Goal: Find specific page/section: Find specific page/section

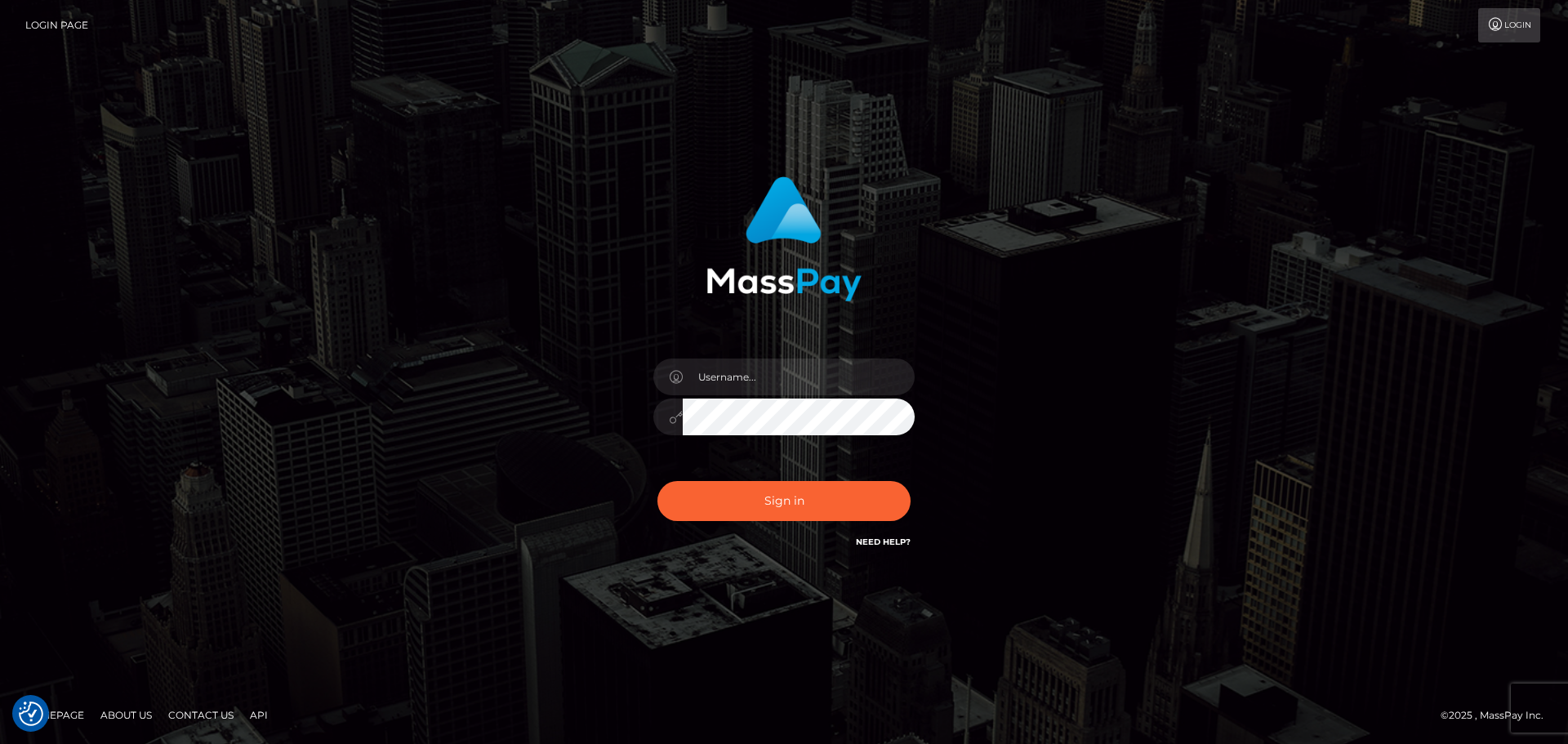
drag, startPoint x: 1087, startPoint y: 367, endPoint x: 1053, endPoint y: 362, distance: 34.4
click at [1087, 365] on div "Sign in" at bounding box center [784, 372] width 931 height 416
click at [724, 375] on input "text" at bounding box center [799, 377] width 232 height 37
type input "Michelle.T"
drag, startPoint x: 727, startPoint y: 380, endPoint x: 727, endPoint y: 372, distance: 8.0
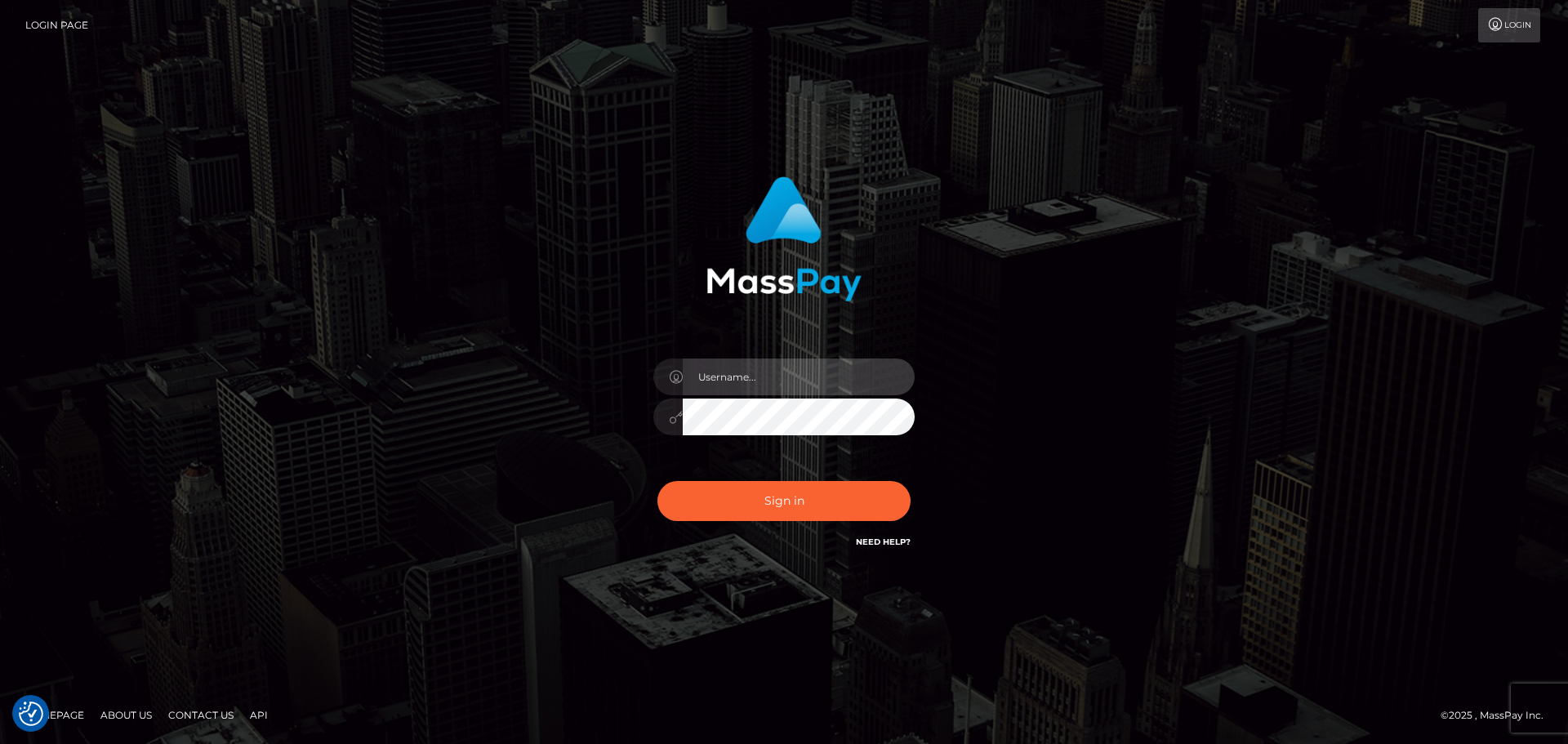
click at [727, 377] on input "text" at bounding box center [799, 377] width 232 height 37
type input "Michelle.T"
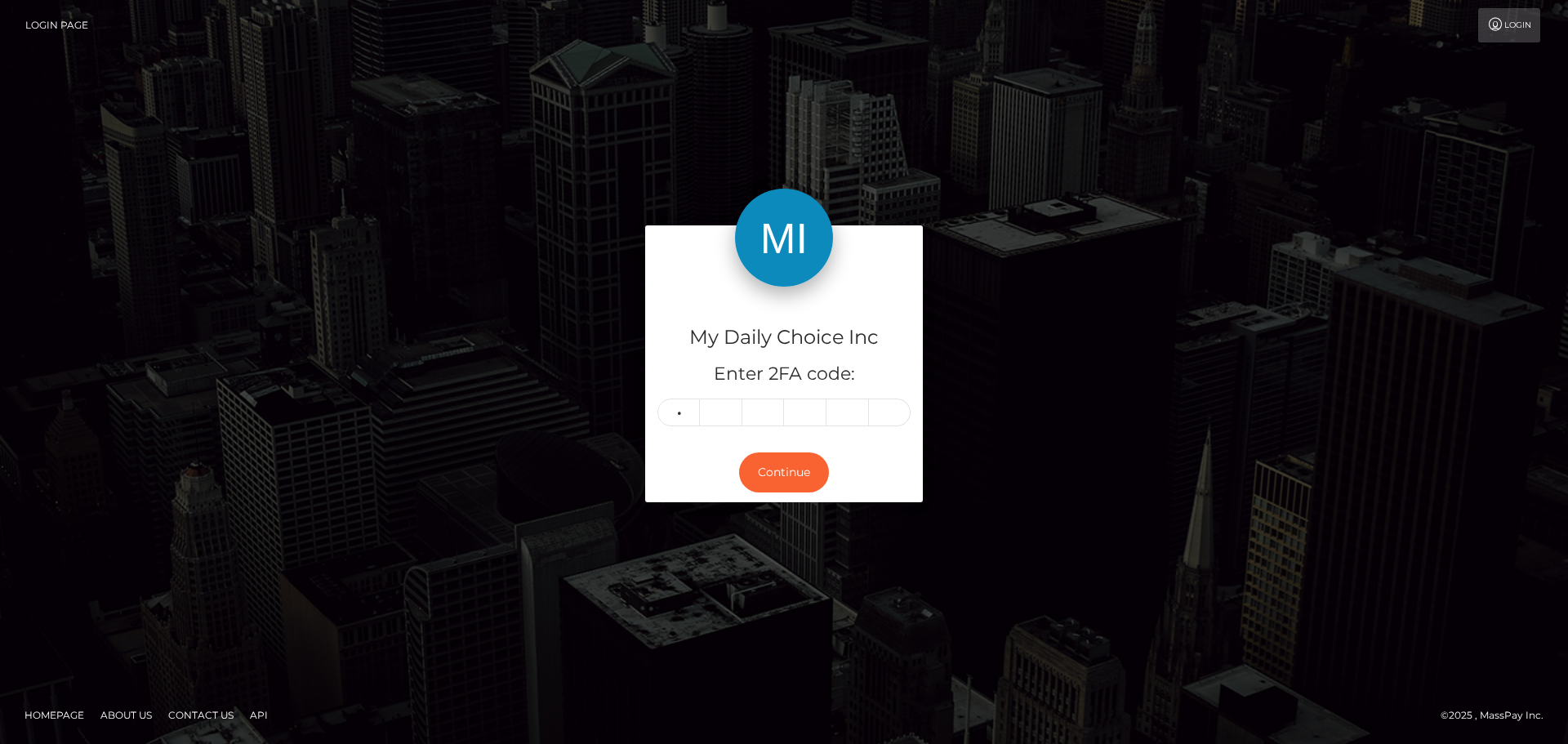
type input "2"
type input "5"
type input "6"
type input "5"
type input "8"
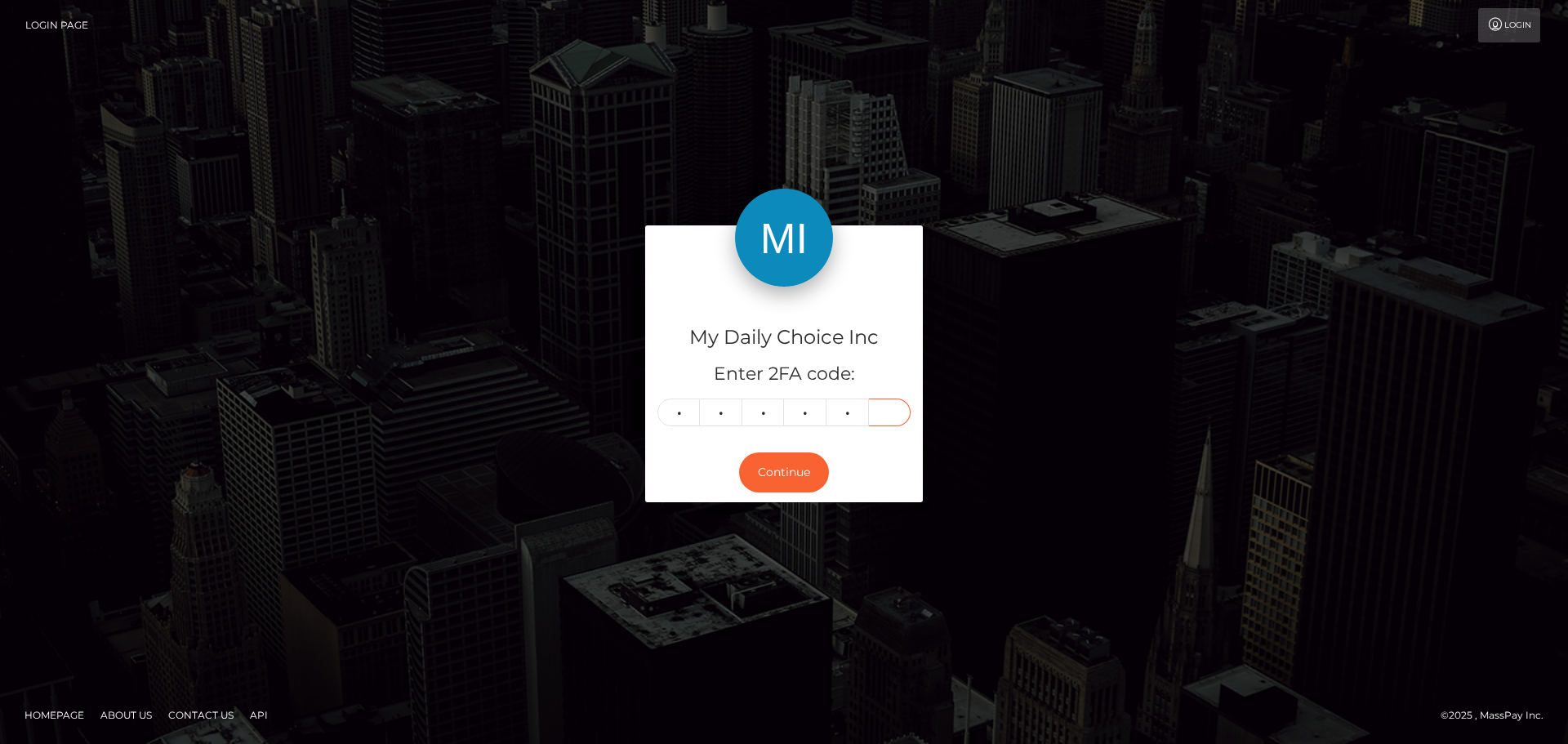
type input "5"
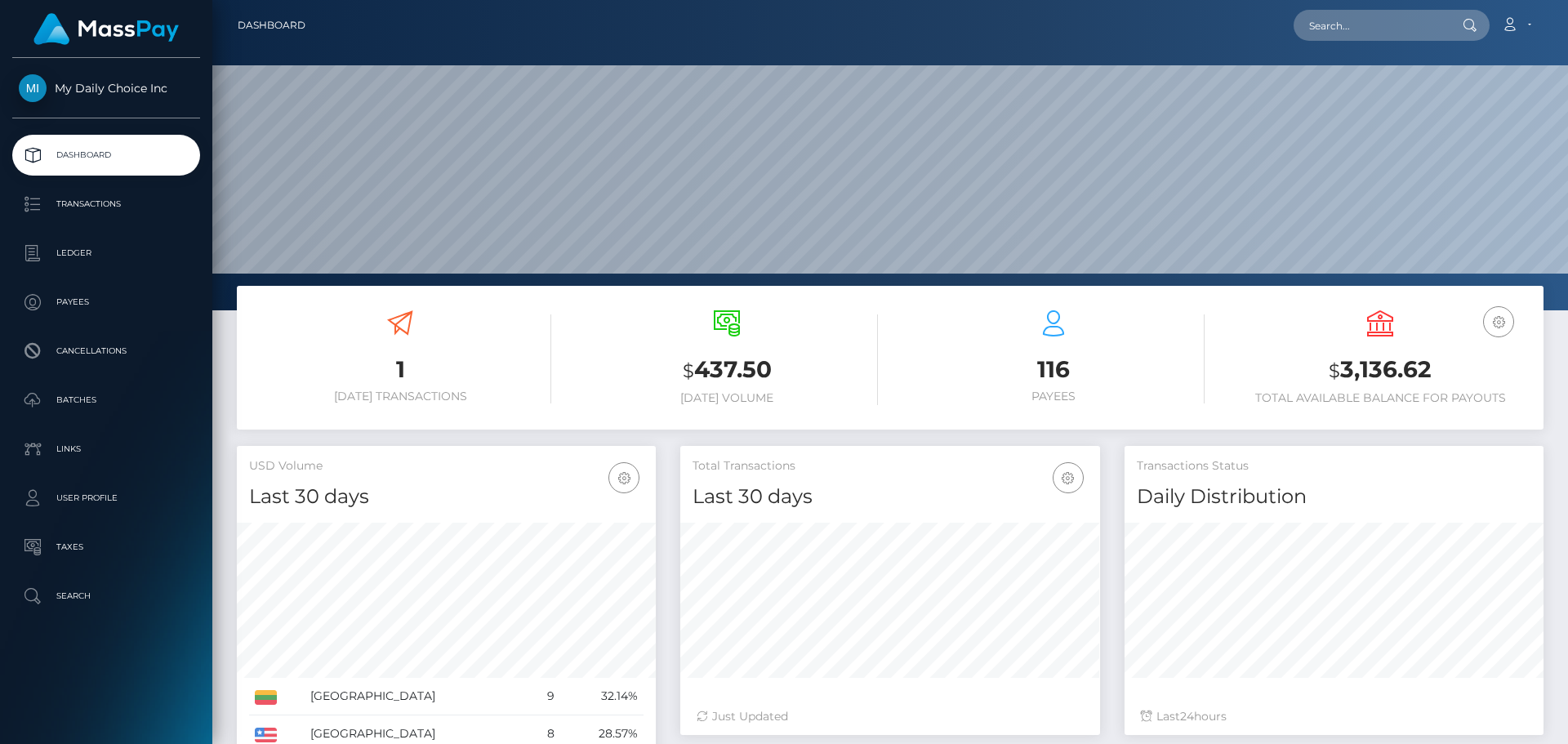
scroll to position [290, 420]
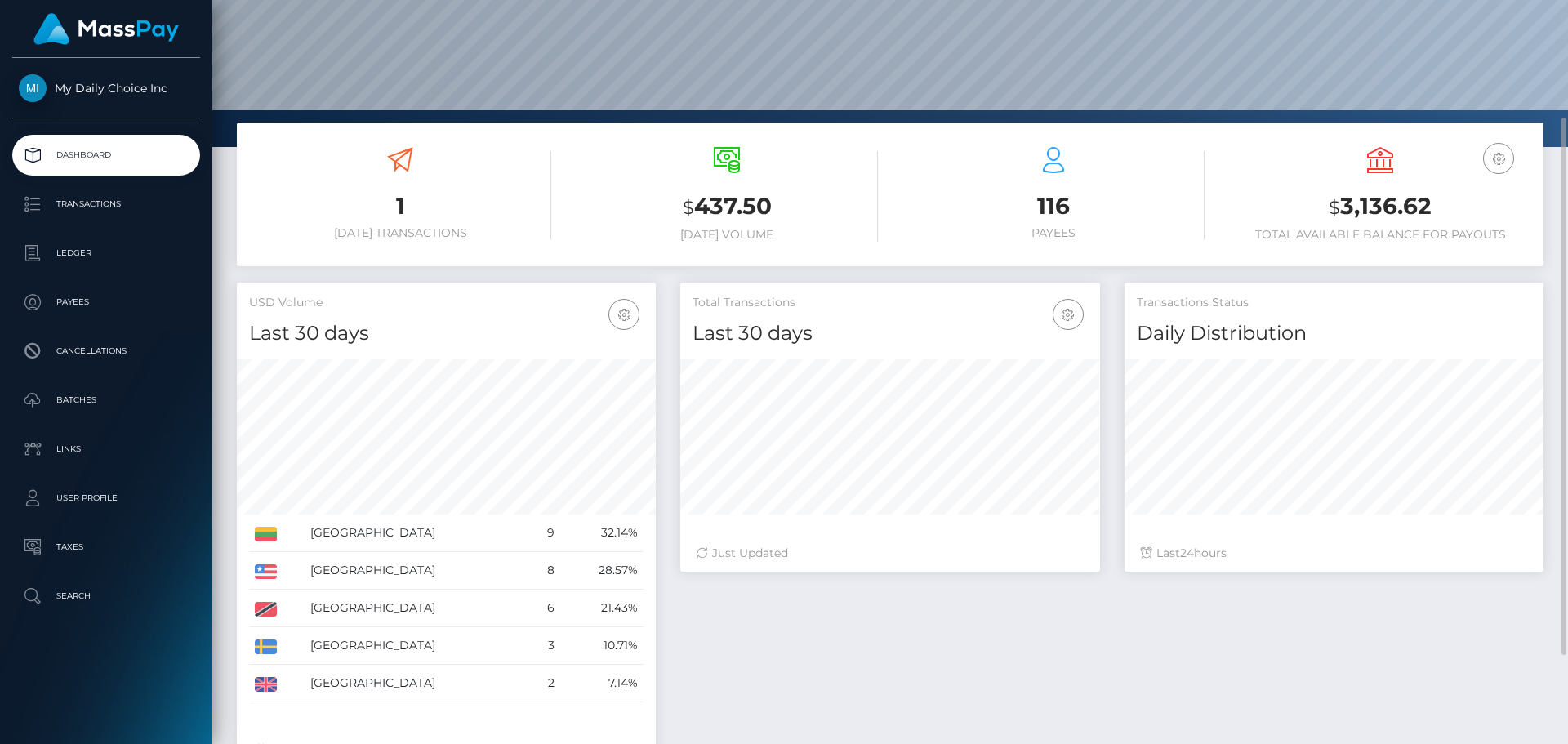
scroll to position [245, 0]
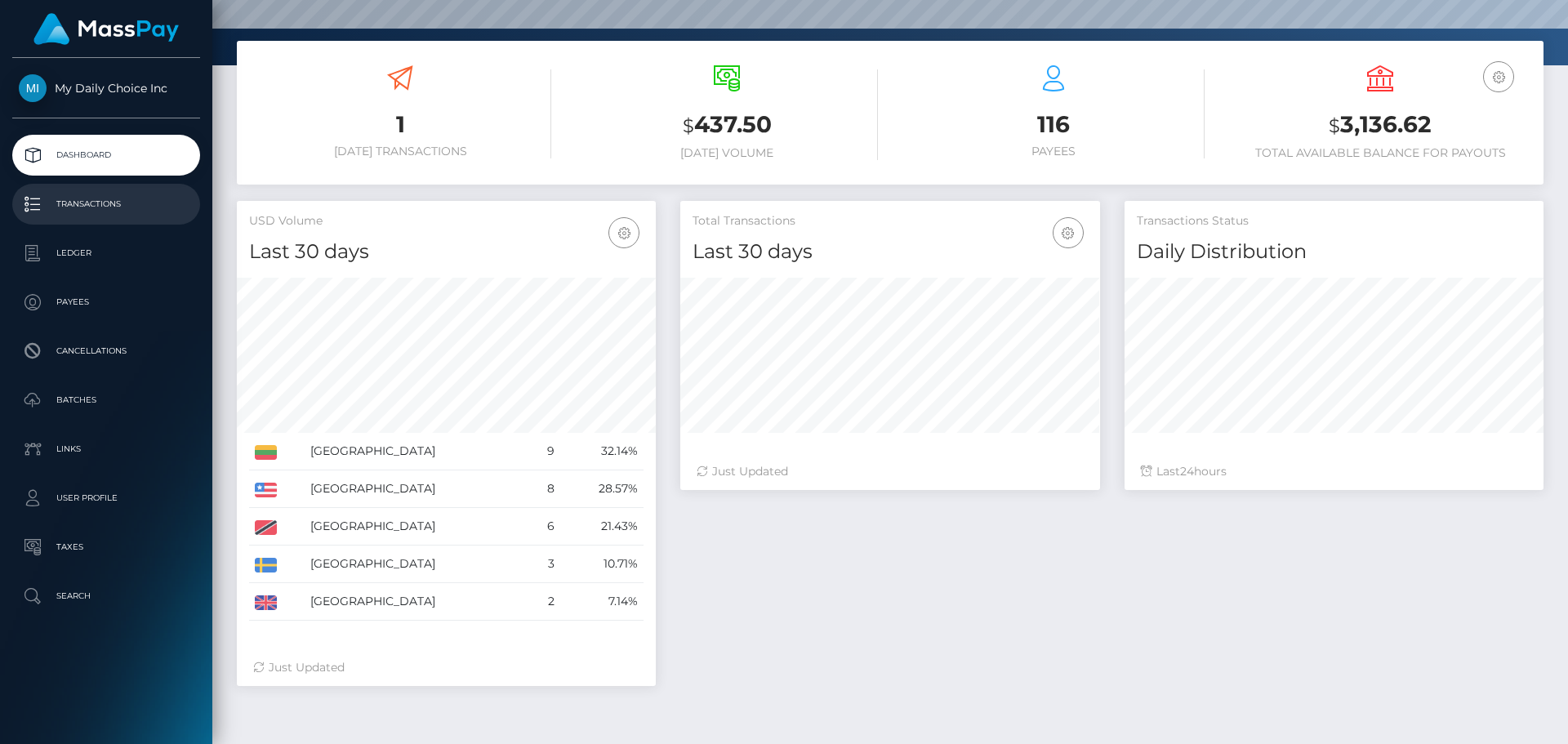
click at [111, 198] on p "Transactions" at bounding box center [107, 204] width 175 height 25
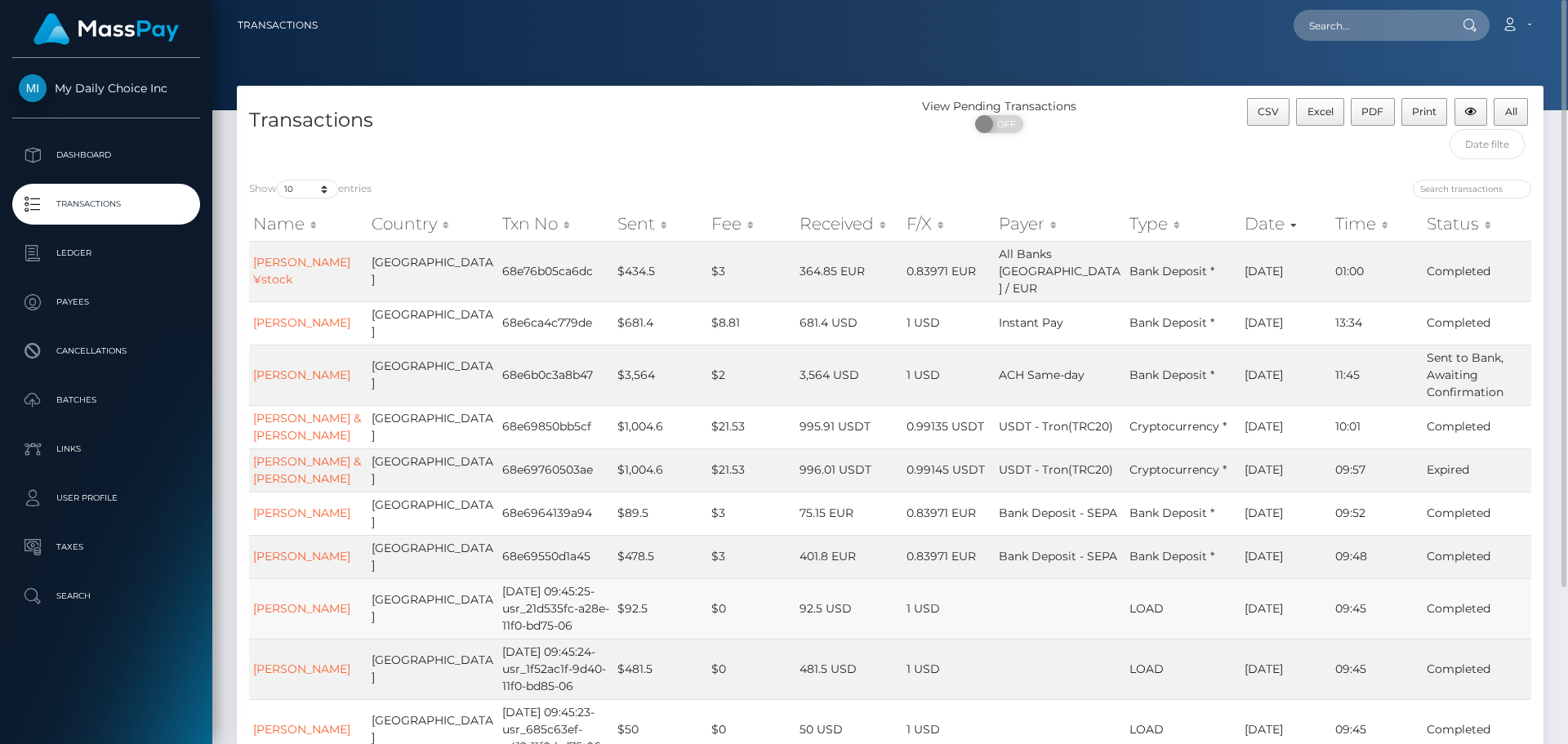
scroll to position [163, 0]
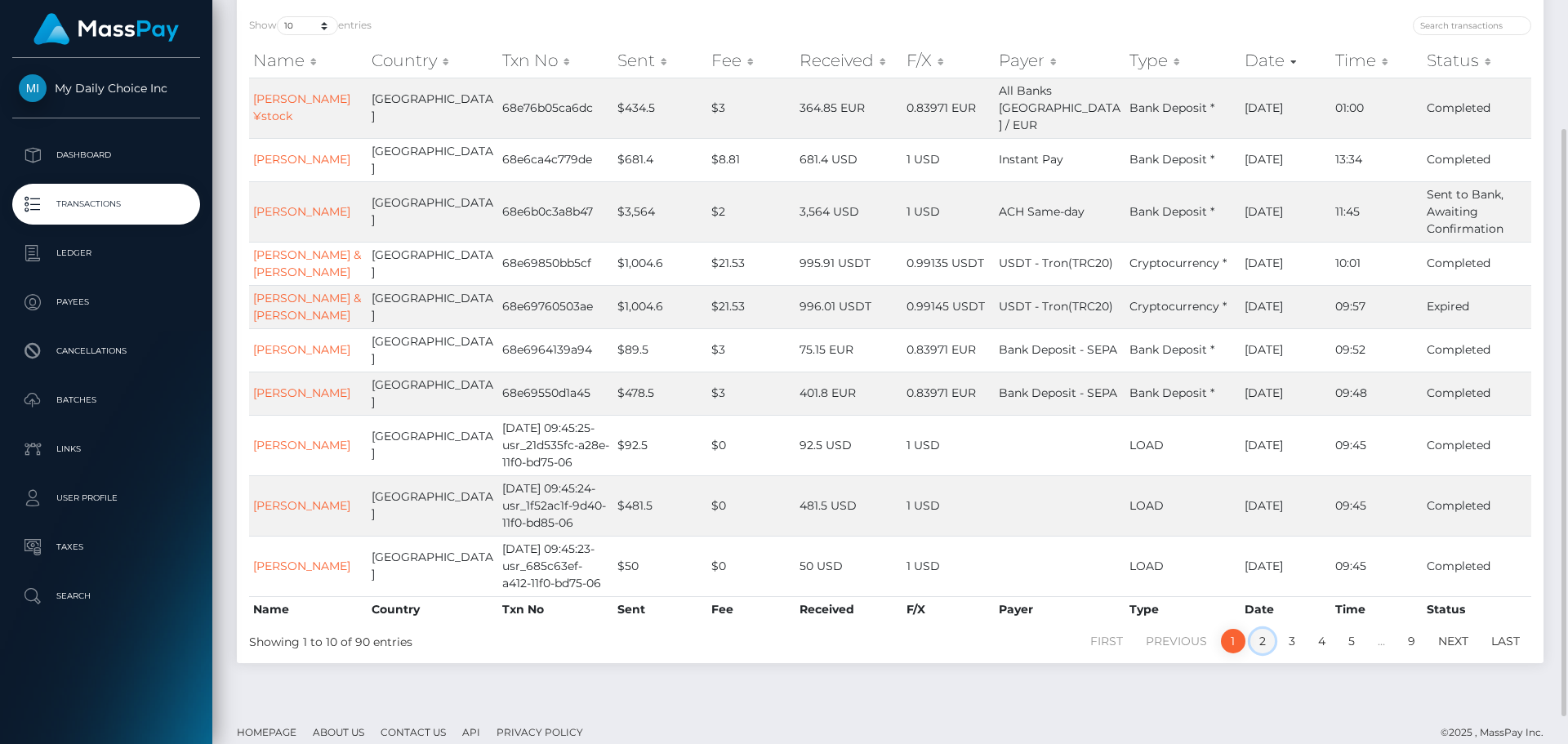
click at [1264, 654] on link "2" at bounding box center [1262, 641] width 25 height 25
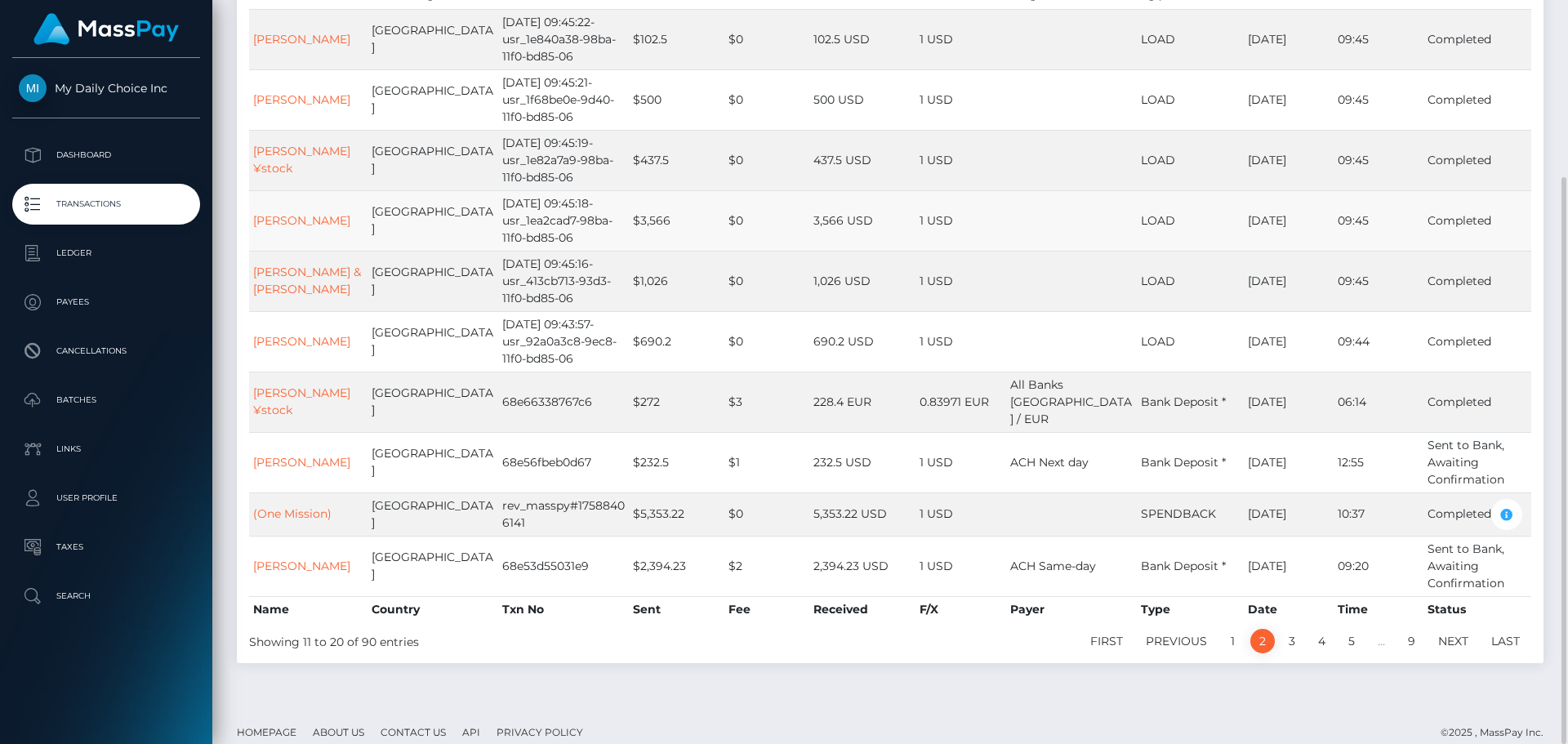
scroll to position [0, 0]
